Goal: Navigation & Orientation: Find specific page/section

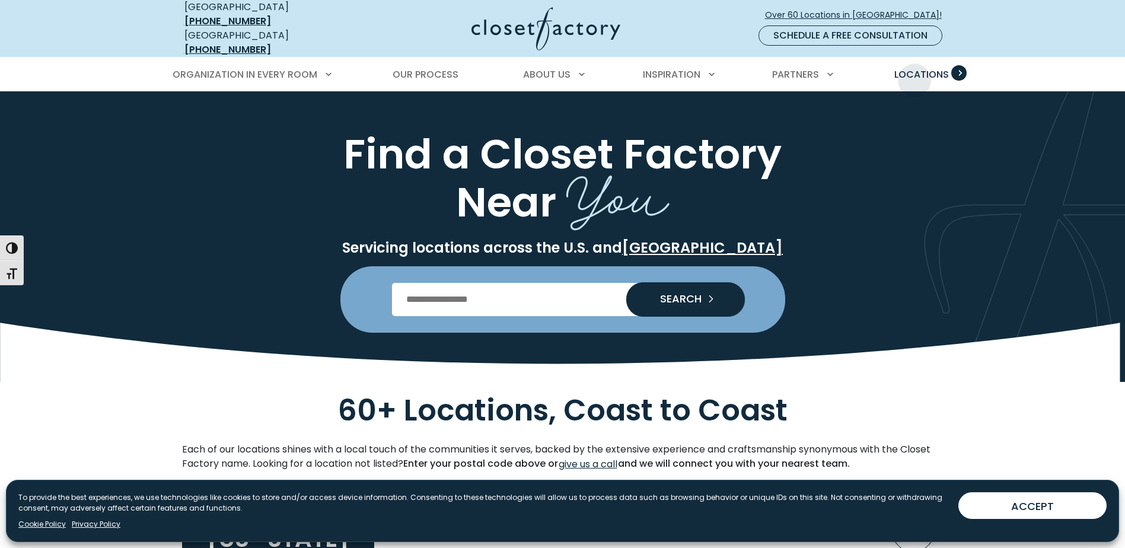
click at [915, 71] on span "Locations" at bounding box center [921, 75] width 55 height 14
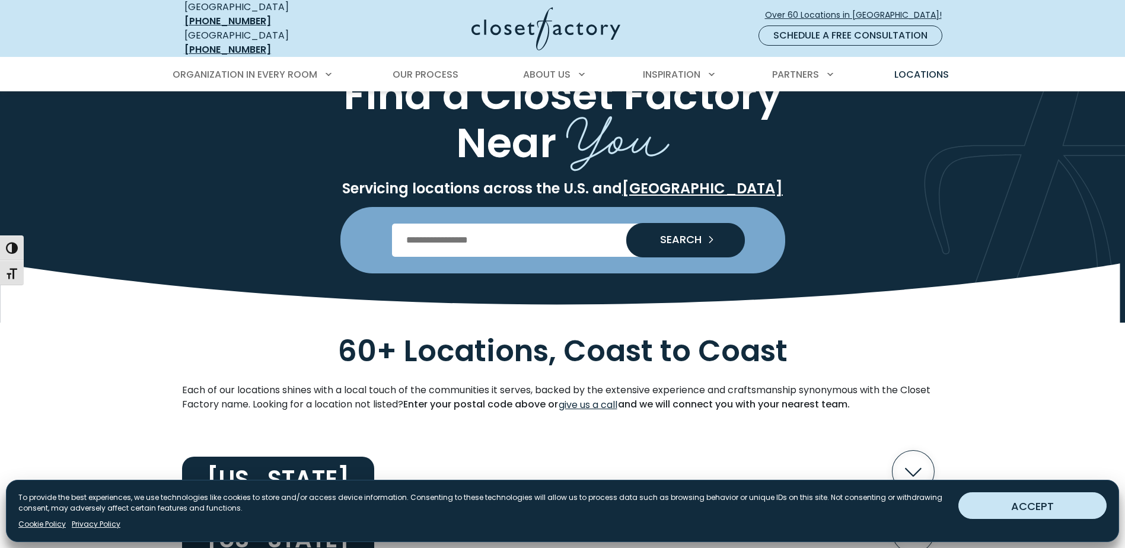
click at [997, 503] on button "ACCEPT" at bounding box center [1032, 505] width 148 height 27
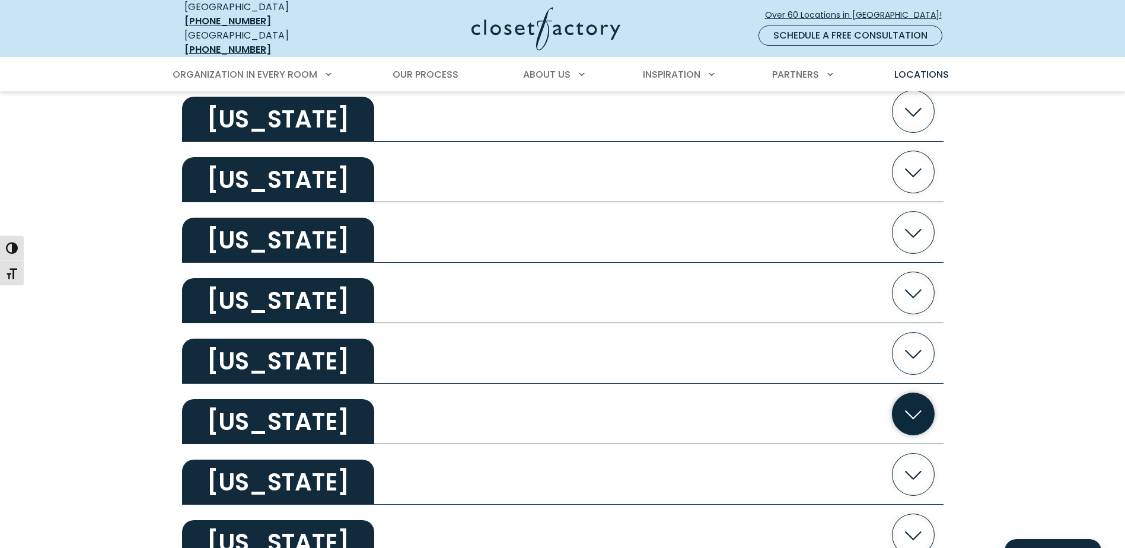
scroll to position [2015, 0]
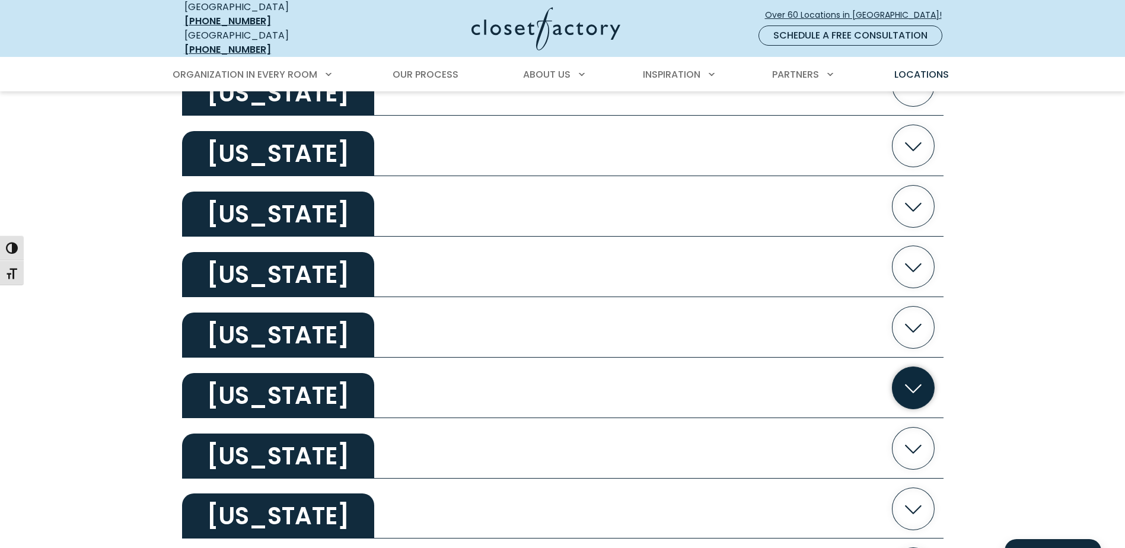
click at [261, 396] on h2 "[US_STATE]" at bounding box center [278, 395] width 192 height 45
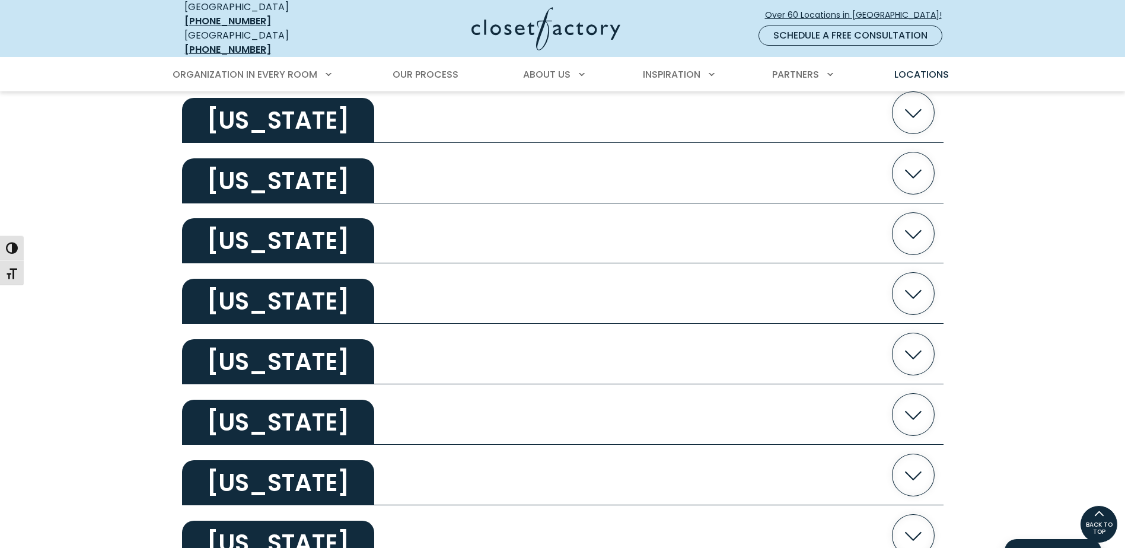
scroll to position [1660, 0]
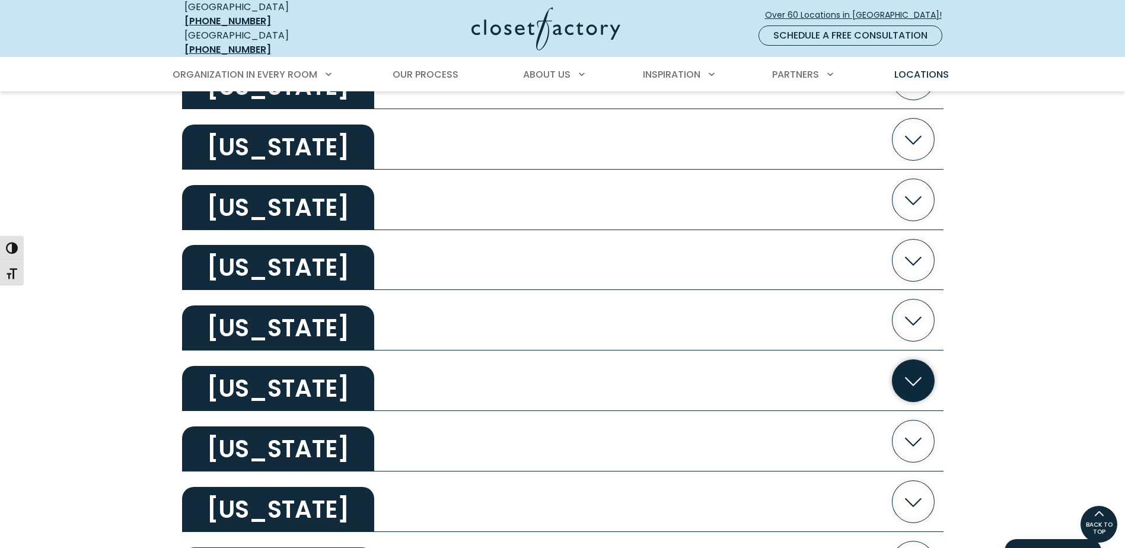
click at [322, 376] on h2 "[US_STATE]" at bounding box center [278, 388] width 192 height 45
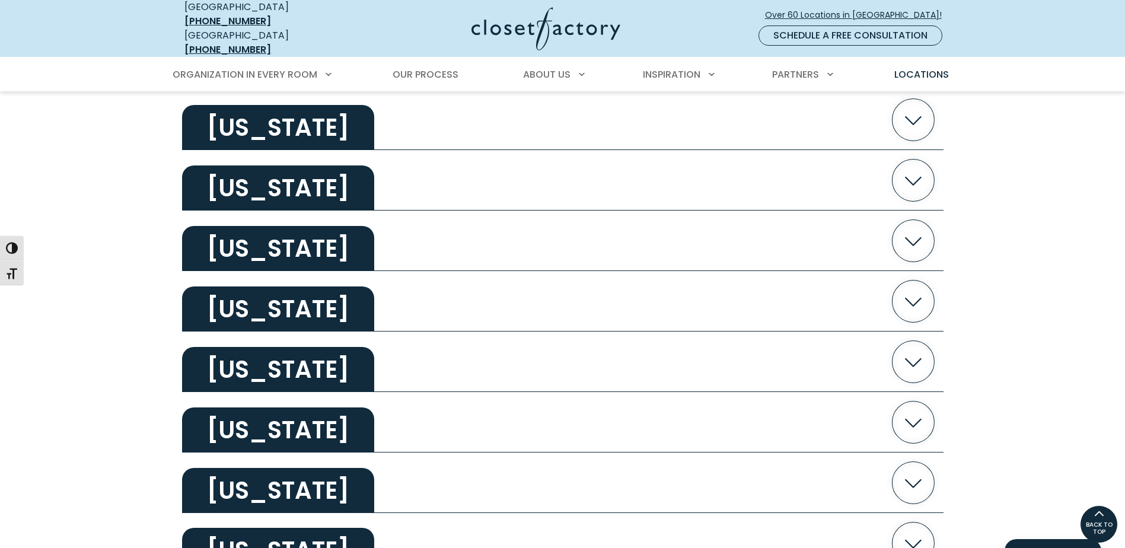
scroll to position [711, 0]
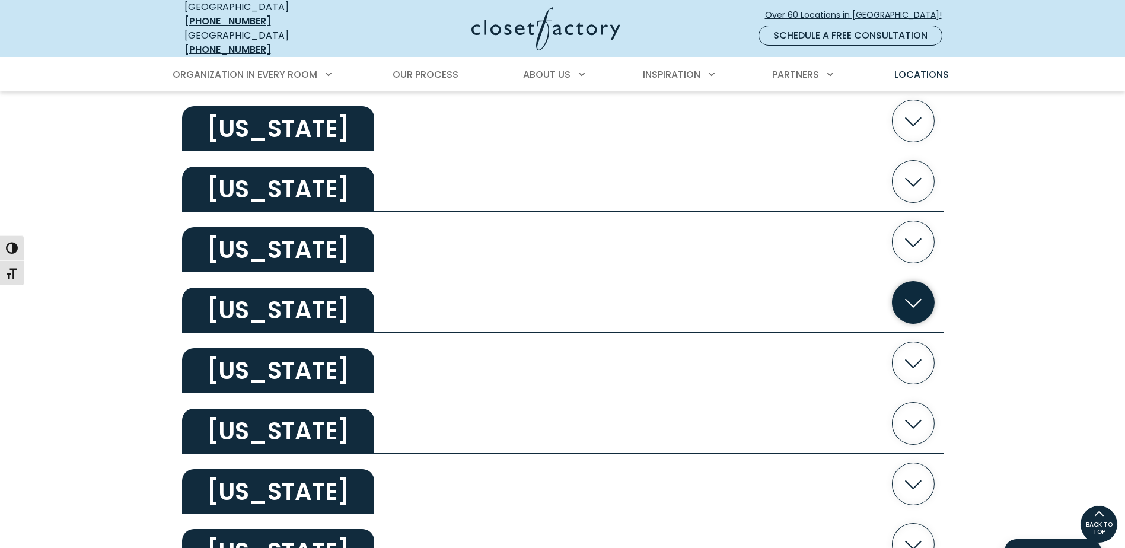
click at [908, 289] on icon "button" at bounding box center [913, 302] width 42 height 42
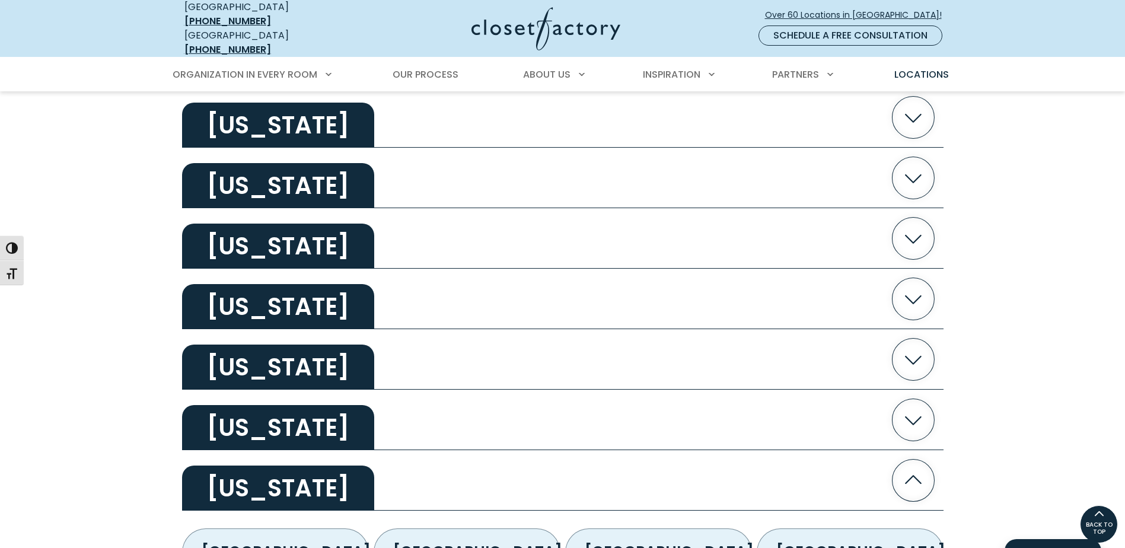
scroll to position [474, 0]
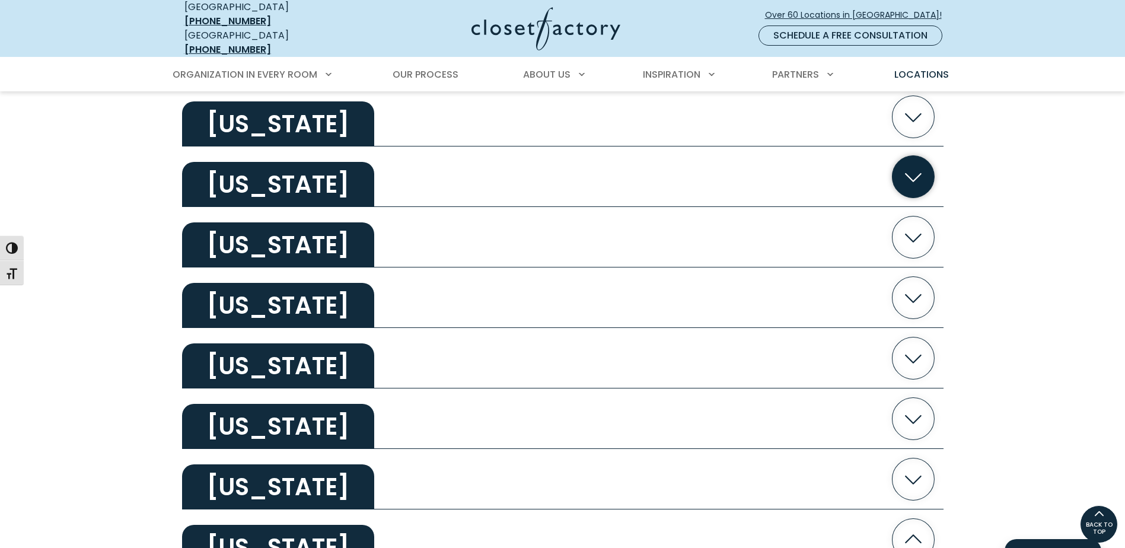
click at [907, 161] on icon "button" at bounding box center [913, 177] width 42 height 42
